Goal: Task Accomplishment & Management: Complete application form

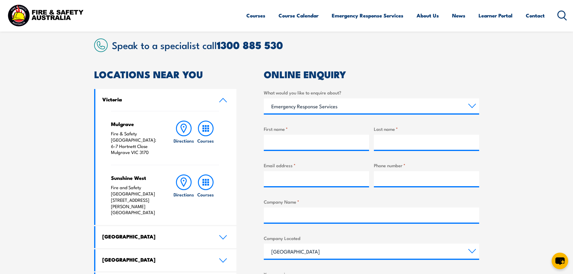
click at [264, 98] on select "Select a topic Training Emergency Response Services General Enquiry" at bounding box center [371, 105] width 215 height 15
click at [323, 93] on label "What would you like to enquire about?" at bounding box center [371, 92] width 215 height 7
click at [323, 98] on select "Select a topic Training Emergency Response Services General Enquiry" at bounding box center [371, 105] width 215 height 15
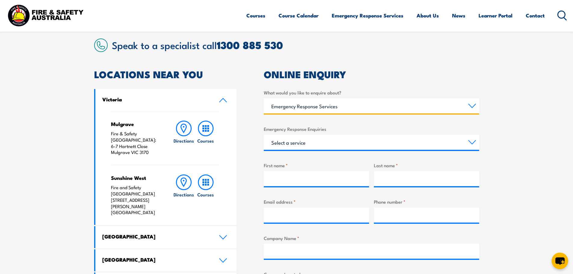
click at [321, 101] on select "Select a topic Training Emergency Response Services General Enquiry" at bounding box center [371, 105] width 215 height 15
click at [264, 98] on select "Select a topic Training Emergency Response Services General Enquiry" at bounding box center [371, 105] width 215 height 15
click at [308, 110] on select "Select a topic Training Emergency Response Services General Enquiry" at bounding box center [371, 105] width 215 height 15
select select "Training"
click at [264, 98] on select "Select a topic Training Emergency Response Services General Enquiry" at bounding box center [371, 105] width 215 height 15
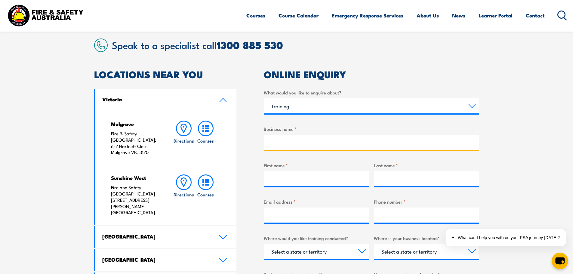
click at [308, 144] on input "Business name *" at bounding box center [371, 142] width 215 height 15
type input "[PERSON_NAME] Formwork Victoria"
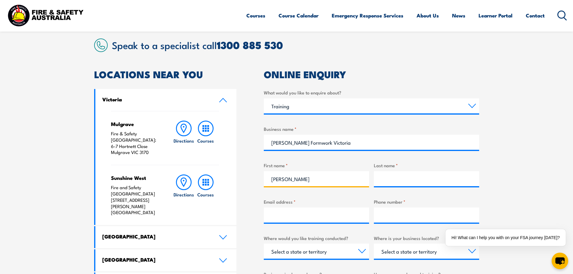
type input "[PERSON_NAME]"
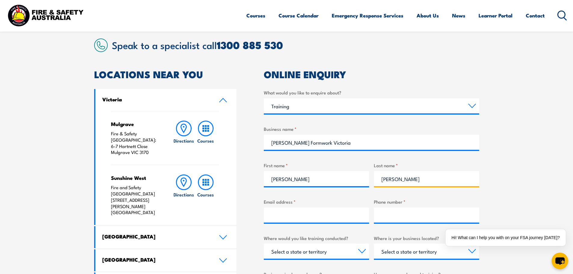
type input "[PERSON_NAME]"
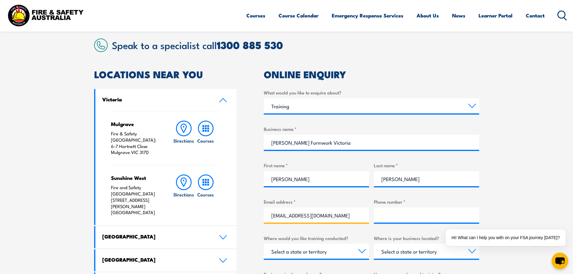
type input "[EMAIL_ADDRESS][DOMAIN_NAME]"
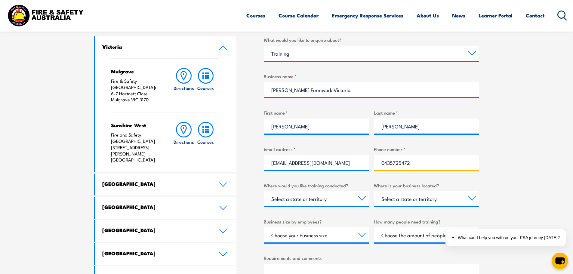
scroll to position [241, 0]
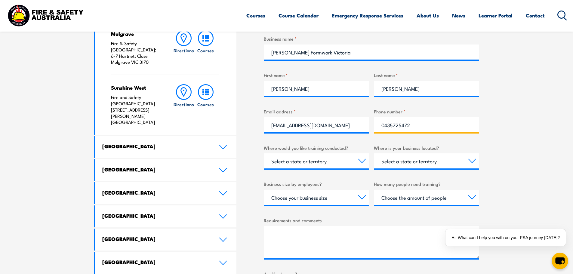
type input "0435725472"
drag, startPoint x: 309, startPoint y: 164, endPoint x: 343, endPoint y: 164, distance: 34.0
click at [309, 164] on select "Select a state or territory Nationally - multiple locations [GEOGRAPHIC_DATA] […" at bounding box center [316, 160] width 105 height 15
select select "VIC"
click at [264, 153] on select "Select a state or territory Nationally - multiple locations [GEOGRAPHIC_DATA] […" at bounding box center [316, 160] width 105 height 15
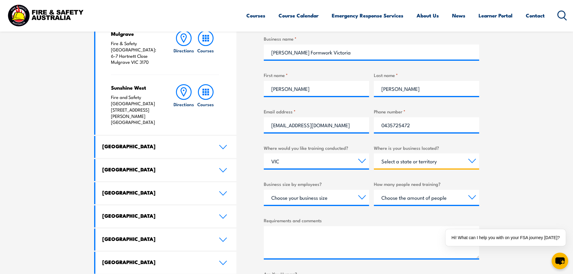
click at [416, 165] on select "Select a state or territory [GEOGRAPHIC_DATA] [GEOGRAPHIC_DATA] [GEOGRAPHIC_DAT…" at bounding box center [426, 160] width 105 height 15
select select "VIC"
click at [374, 153] on select "Select a state or territory [GEOGRAPHIC_DATA] [GEOGRAPHIC_DATA] [GEOGRAPHIC_DAT…" at bounding box center [426, 160] width 105 height 15
click at [312, 201] on select "Choose your business size 1 to 19 20 to 199 200+" at bounding box center [316, 197] width 105 height 15
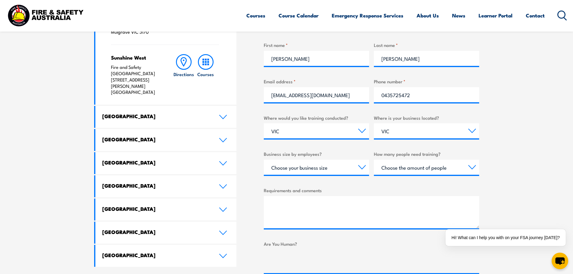
click at [314, 175] on div "Choose your business size 1 to 19 20 to 199 200+" at bounding box center [316, 167] width 105 height 15
click at [320, 167] on select "Choose your business size 1 to 19 20 to 199 200+" at bounding box center [316, 167] width 105 height 15
select select "20 to 199"
click at [264, 160] on select "Choose your business size 1 to 19 20 to 199 200+" at bounding box center [316, 167] width 105 height 15
click at [431, 169] on select "Choose the amount of people 1 to 4 5 to 19 20+" at bounding box center [426, 167] width 105 height 15
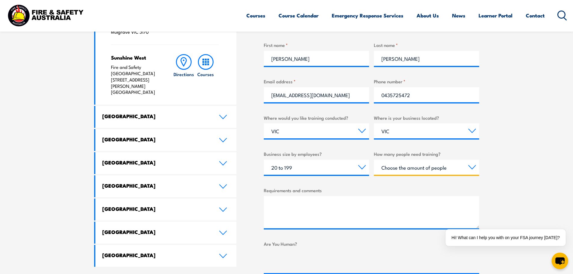
select select "5 to 19"
click at [374, 160] on select "Choose the amount of people 1 to 4 5 to 19 20+" at bounding box center [426, 167] width 105 height 15
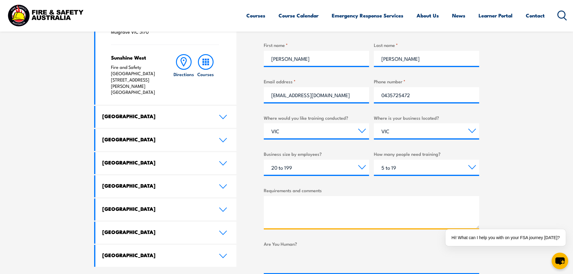
click at [298, 207] on textarea "Requirements and comments" at bounding box center [371, 212] width 215 height 32
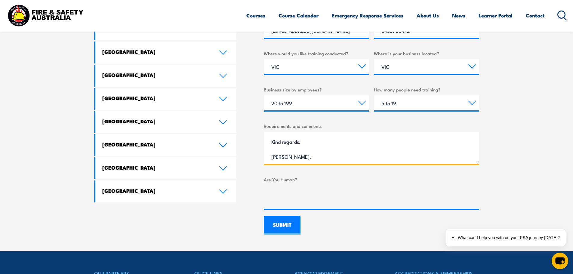
scroll to position [331, 0]
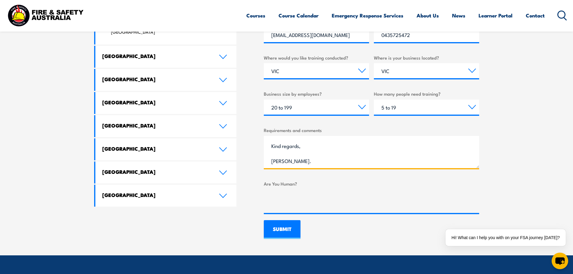
type textarea "Hi, I am inquiring about on-site training for PRMPFES05B Use portable fire figh…"
click at [294, 222] on input "SUBMIT" at bounding box center [282, 229] width 37 height 19
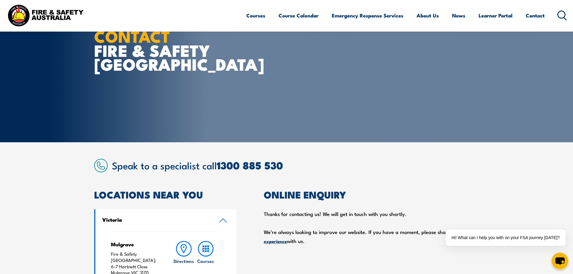
scroll to position [120, 0]
